Goal: Information Seeking & Learning: Learn about a topic

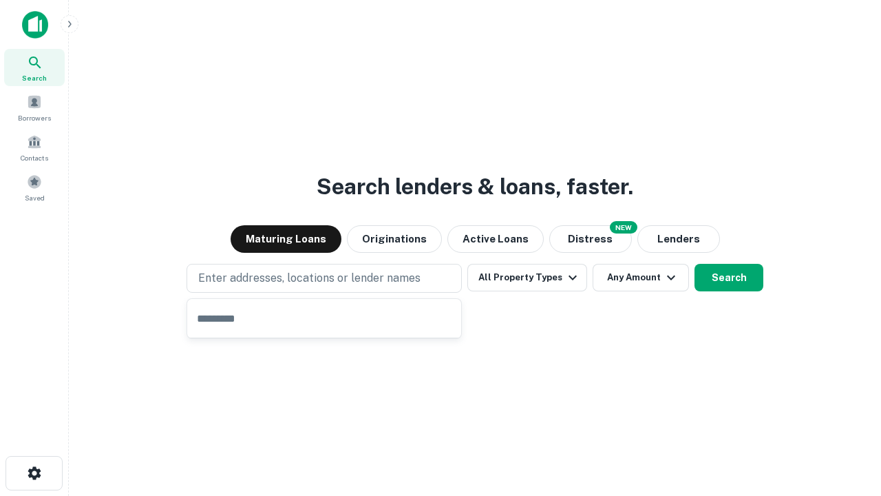
type input "**********"
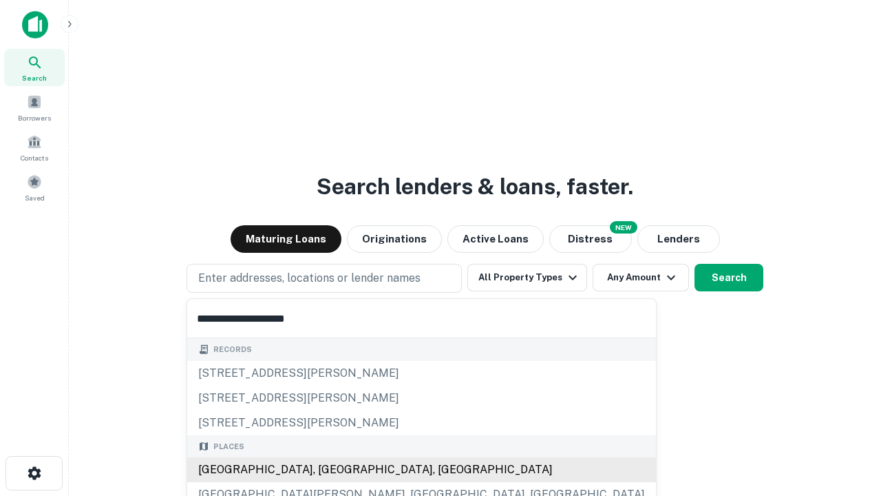
click at [329, 470] on div "[GEOGRAPHIC_DATA], [GEOGRAPHIC_DATA], [GEOGRAPHIC_DATA]" at bounding box center [421, 469] width 469 height 25
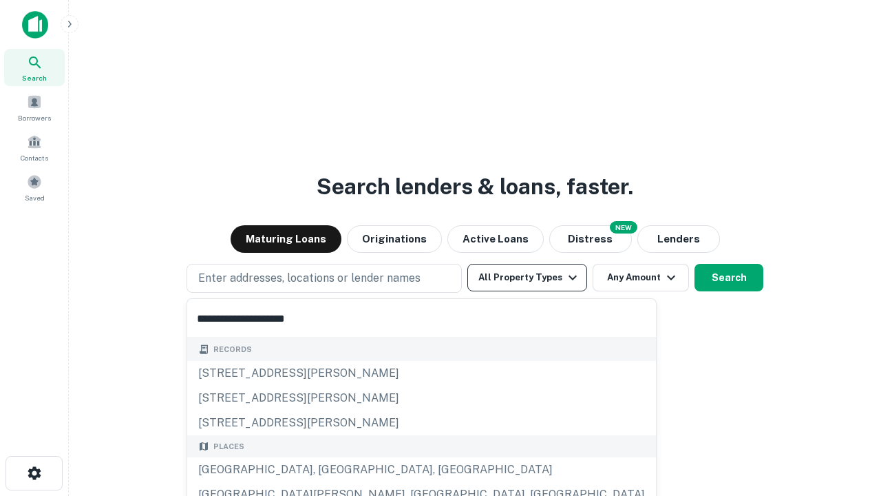
click at [527, 277] on button "All Property Types" at bounding box center [528, 278] width 120 height 28
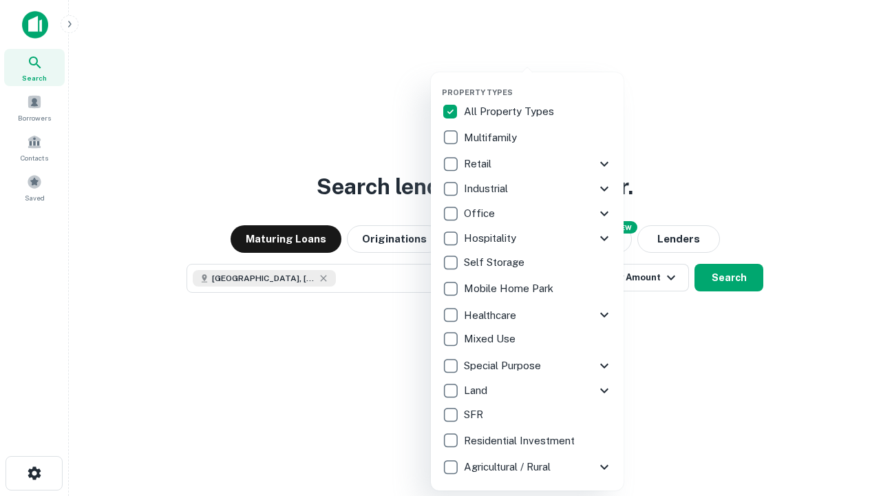
click at [538, 83] on button "button" at bounding box center [538, 83] width 193 height 1
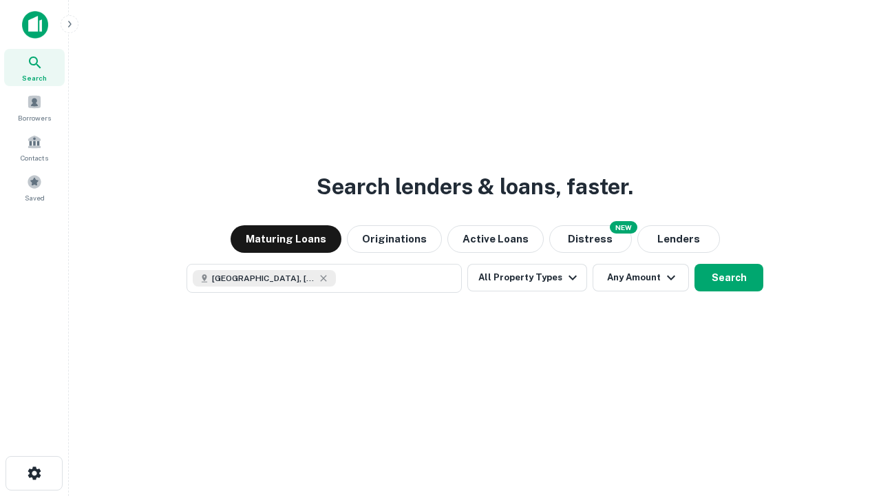
scroll to position [22, 0]
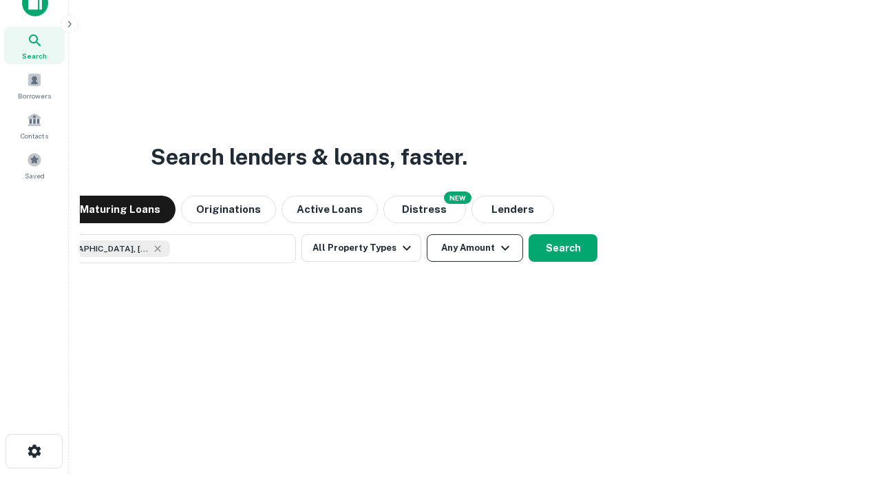
click at [427, 234] on button "Any Amount" at bounding box center [475, 248] width 96 height 28
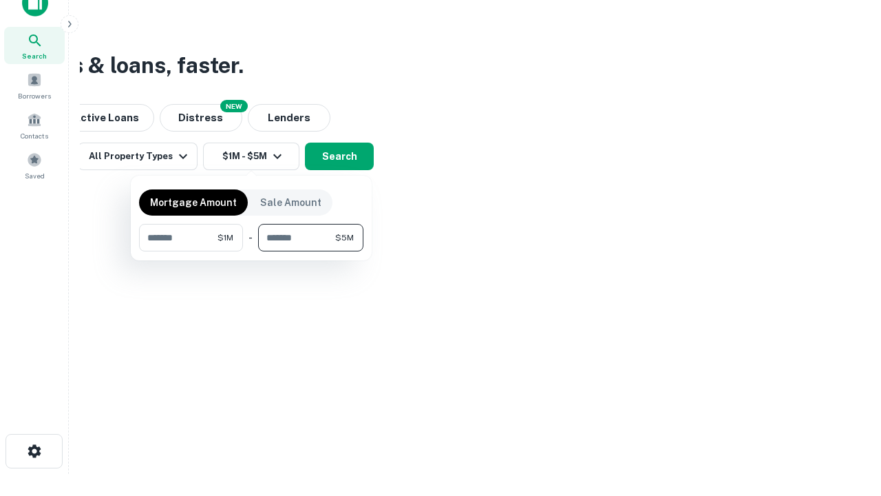
type input "*******"
click at [251, 251] on button "button" at bounding box center [251, 251] width 224 height 1
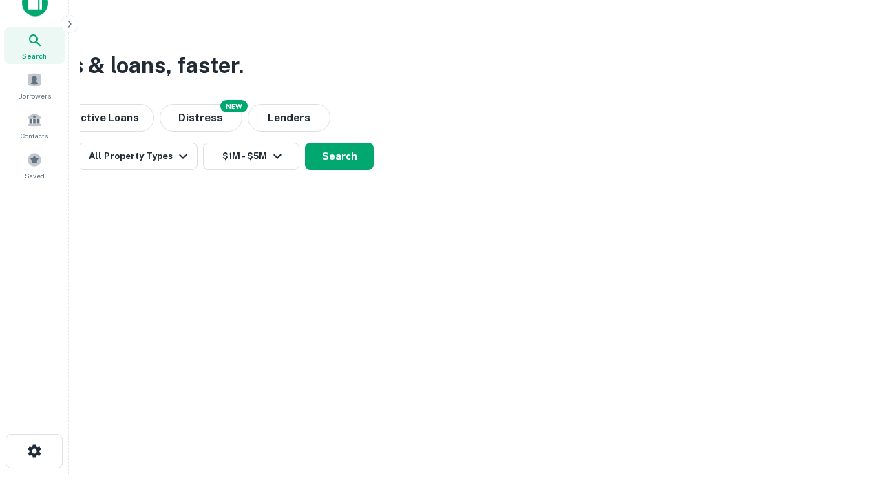
scroll to position [22, 0]
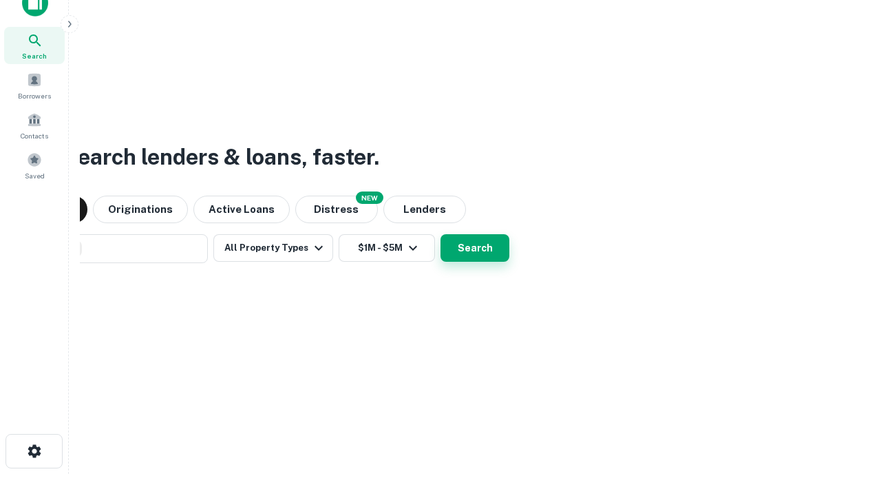
click at [441, 234] on button "Search" at bounding box center [475, 248] width 69 height 28
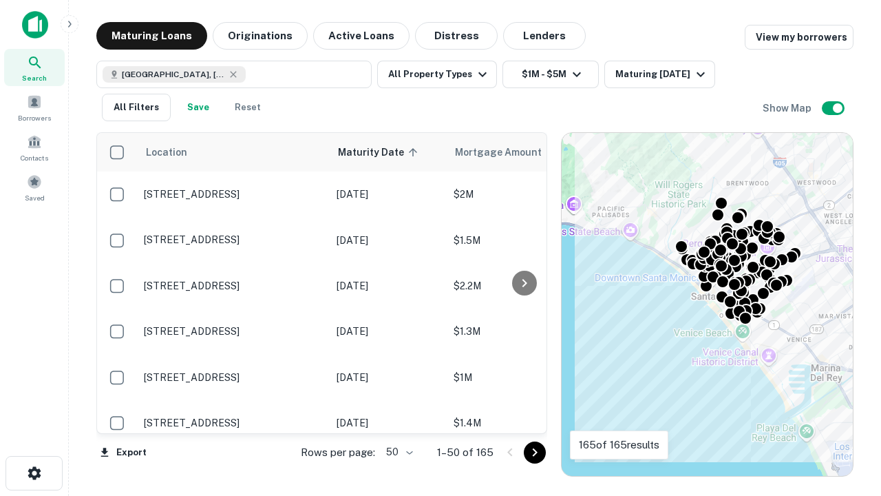
click at [397, 452] on body "Search Borrowers Contacts Saved Maturing Loans Originations Active Loans Distre…" at bounding box center [440, 248] width 881 height 496
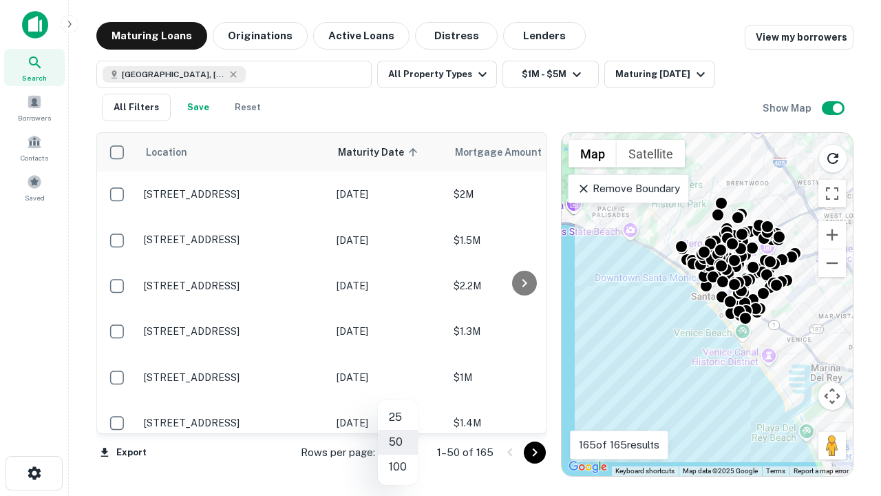
click at [398, 417] on li "25" at bounding box center [398, 417] width 40 height 25
